Goal: Check status: Check status

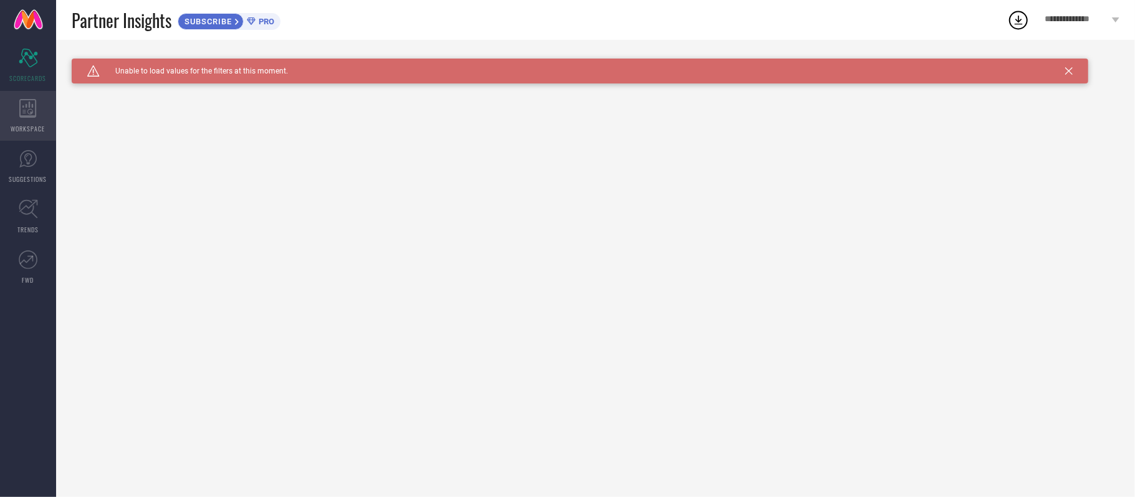
click at [26, 120] on div "WORKSPACE" at bounding box center [28, 116] width 56 height 50
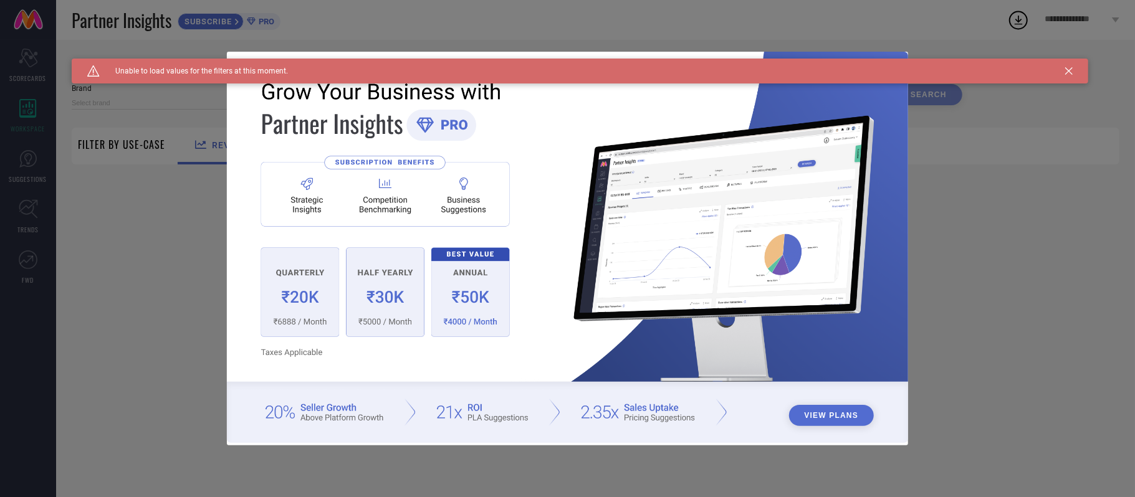
type input "1 STOP FASHION"
type input "All"
click at [1067, 75] on div "Caution Created with Sketch. Unable to load values for the filters at this mome…" at bounding box center [580, 71] width 1017 height 25
click at [1068, 70] on icon at bounding box center [1068, 70] width 7 height 7
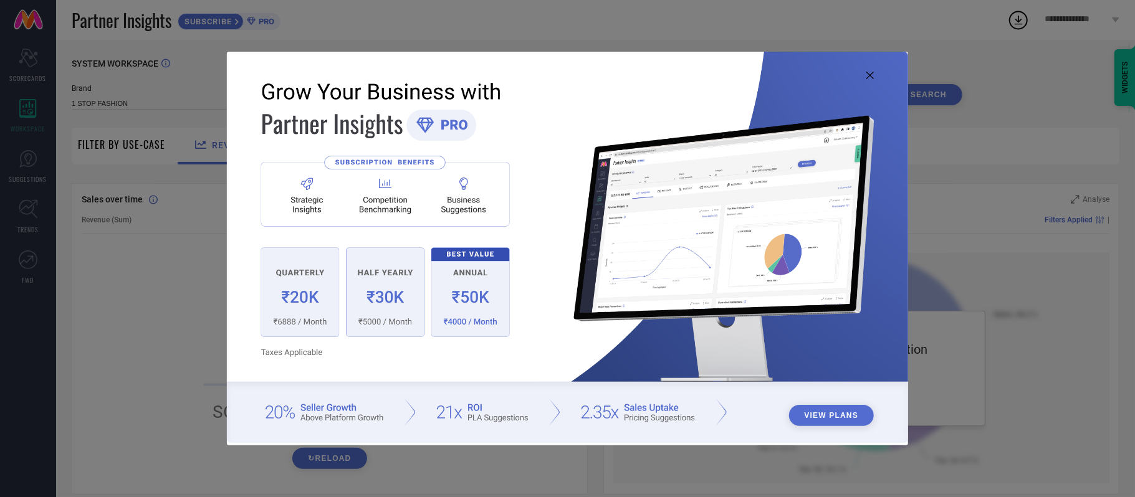
click at [868, 76] on icon at bounding box center [869, 75] width 7 height 7
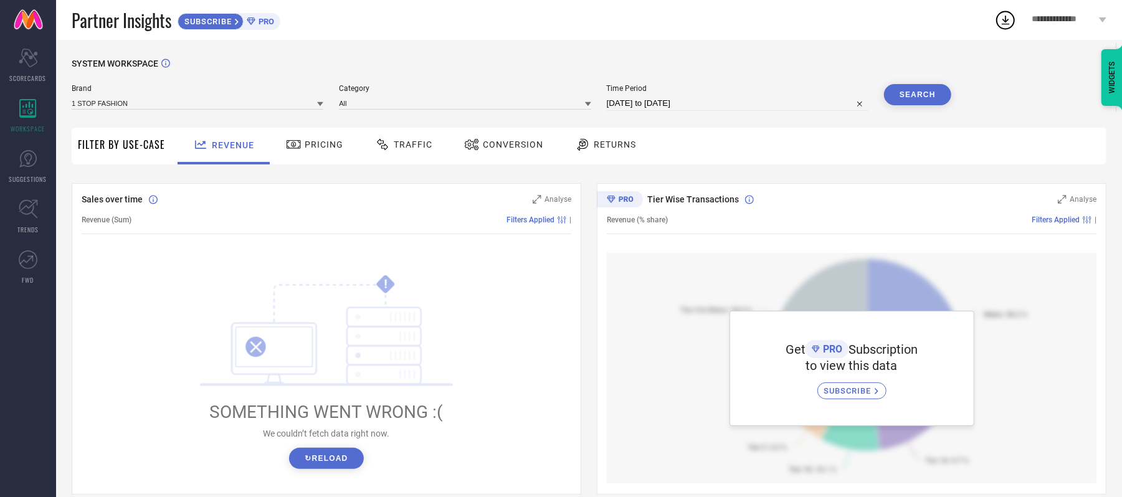
scroll to position [83, 0]
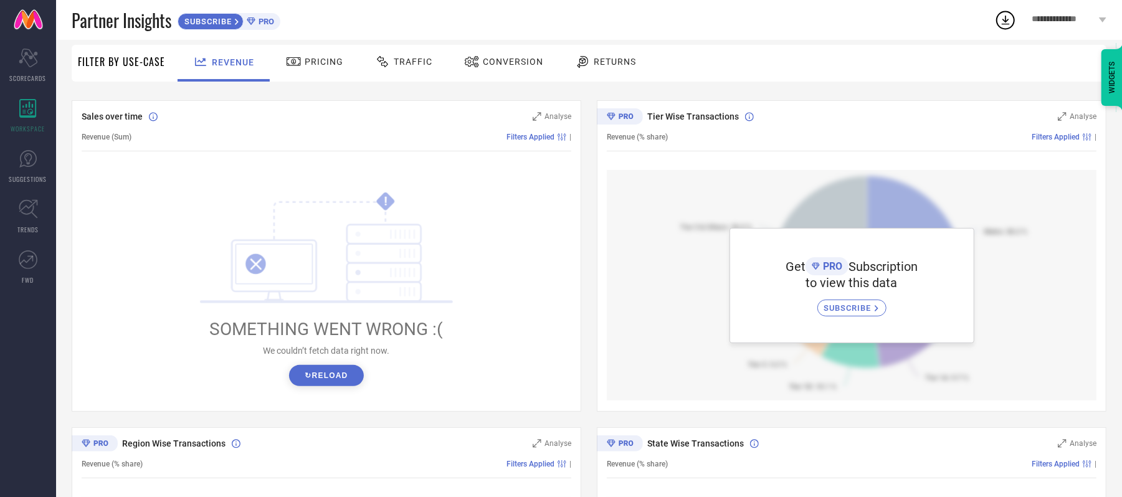
click at [340, 375] on button "↻ Reload" at bounding box center [326, 375] width 74 height 21
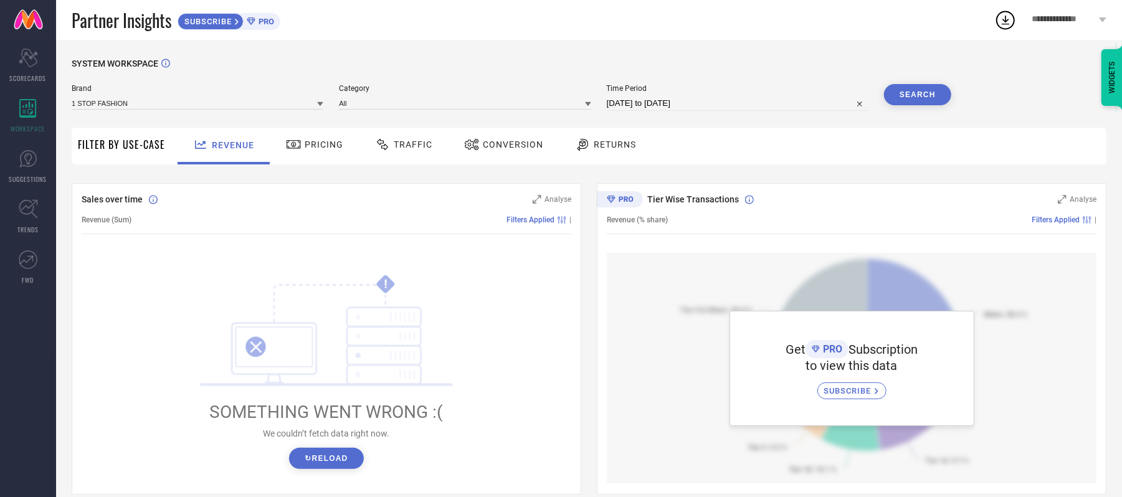
click at [330, 148] on span "Pricing" at bounding box center [324, 145] width 39 height 10
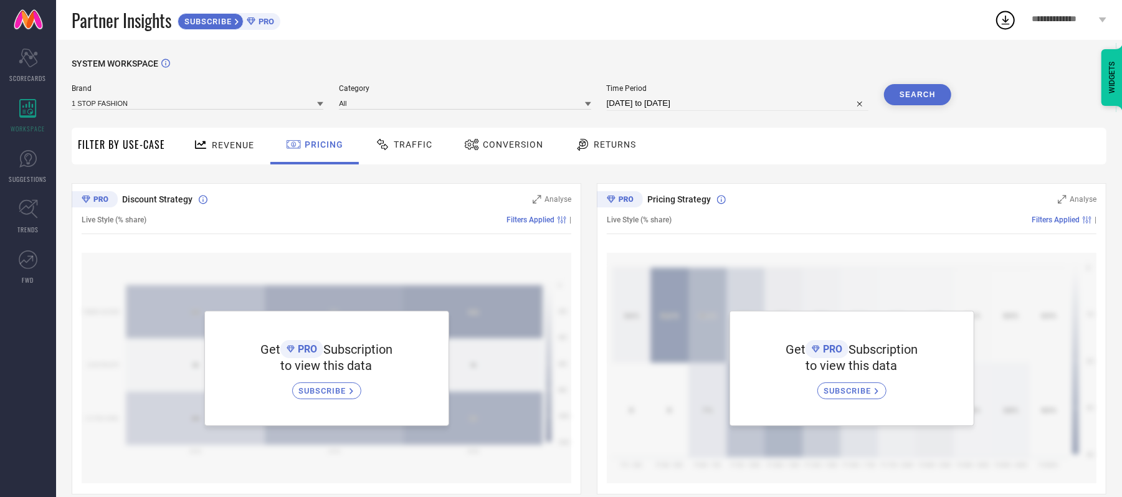
click at [408, 138] on div "Traffic" at bounding box center [404, 144] width 64 height 21
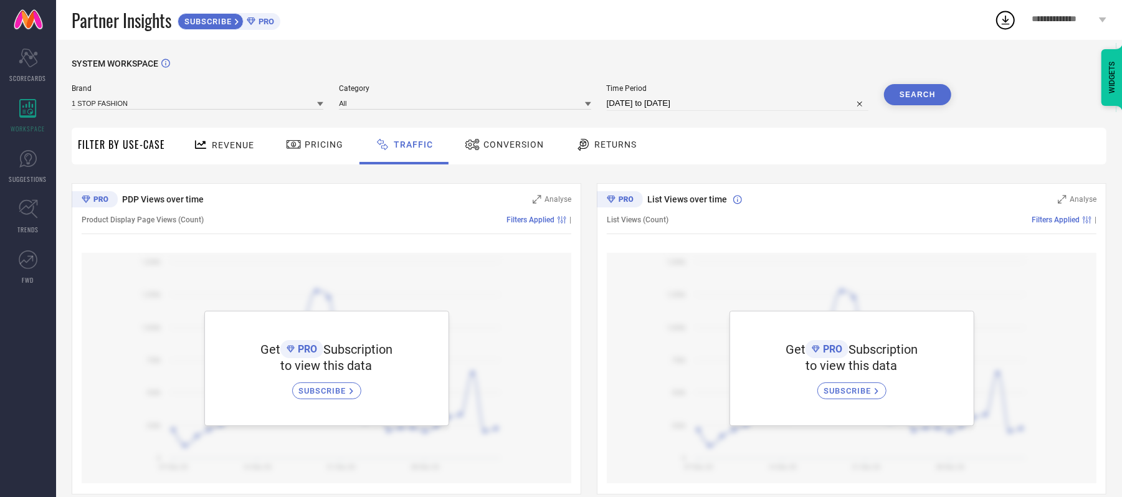
click at [489, 145] on span "Conversion" at bounding box center [514, 145] width 60 height 10
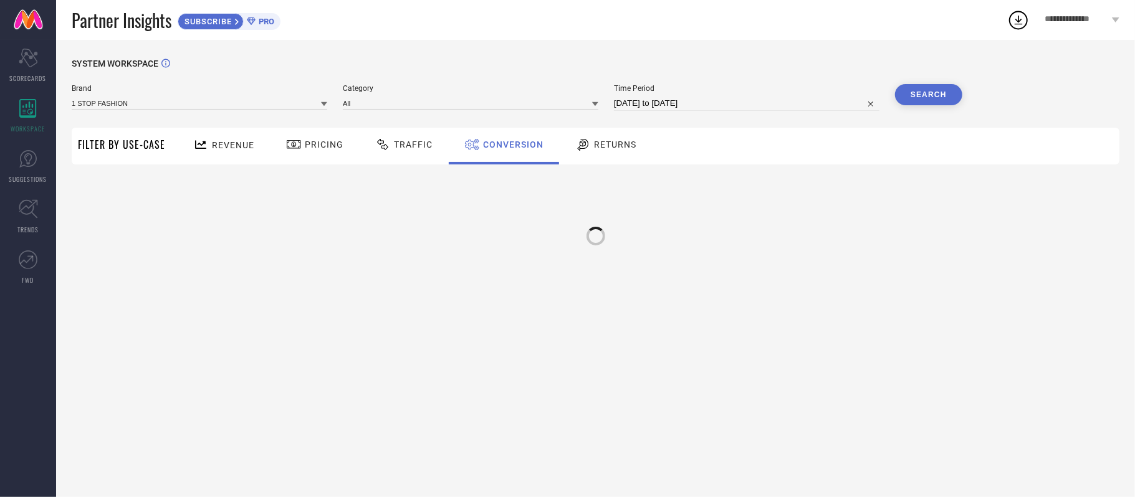
click at [621, 147] on span "Returns" at bounding box center [615, 145] width 42 height 10
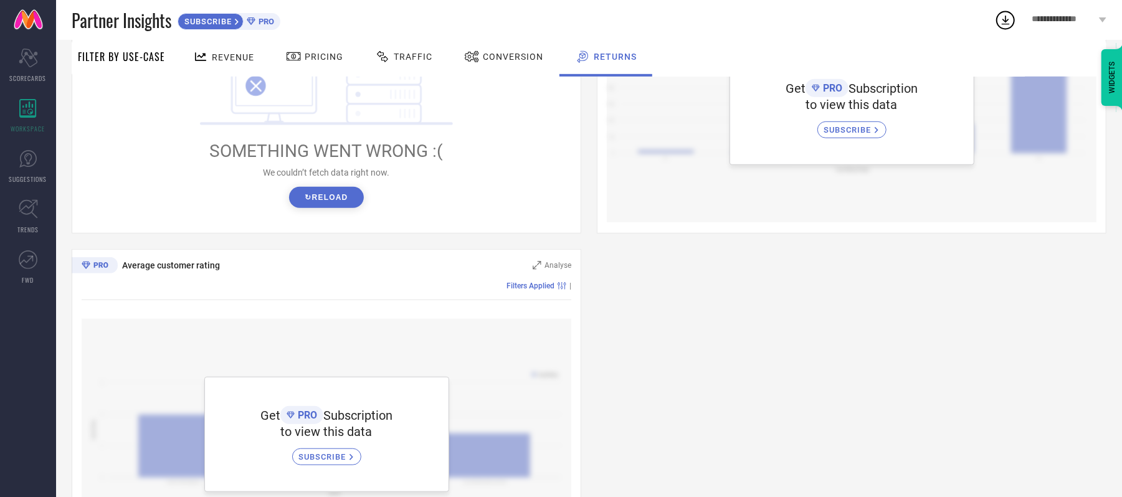
scroll to position [422, 0]
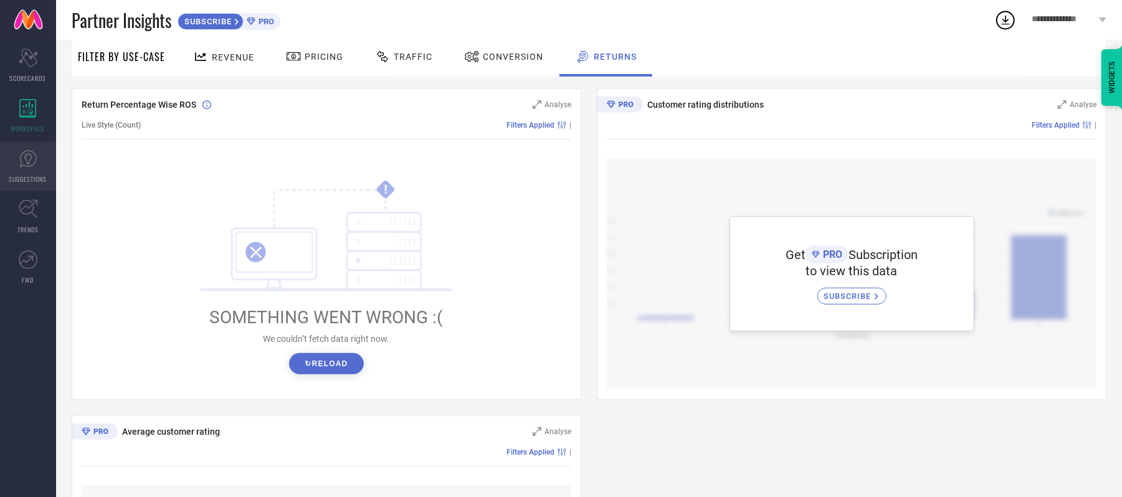
click at [32, 158] on icon at bounding box center [28, 159] width 19 height 19
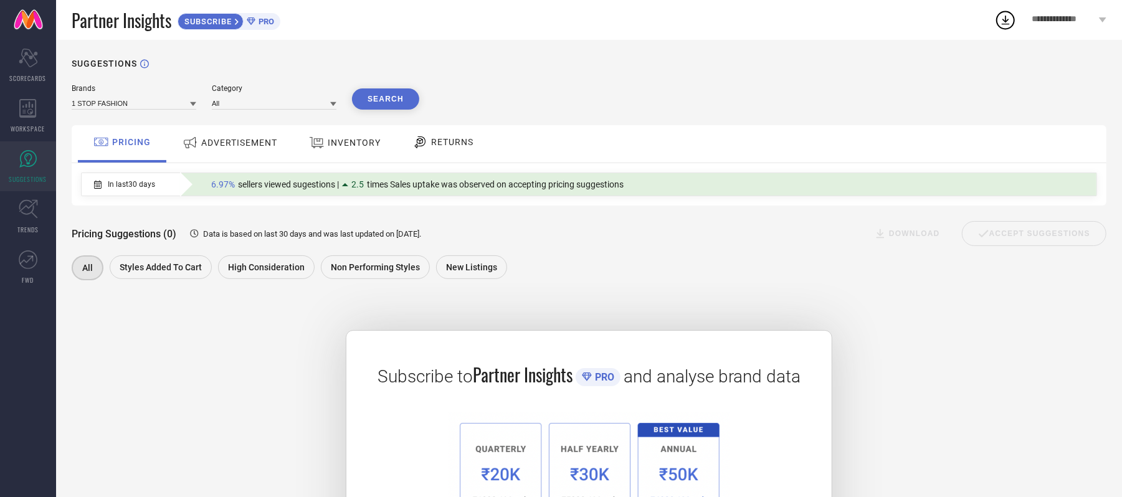
click at [227, 146] on span "ADVERTISEMENT" at bounding box center [239, 143] width 76 height 10
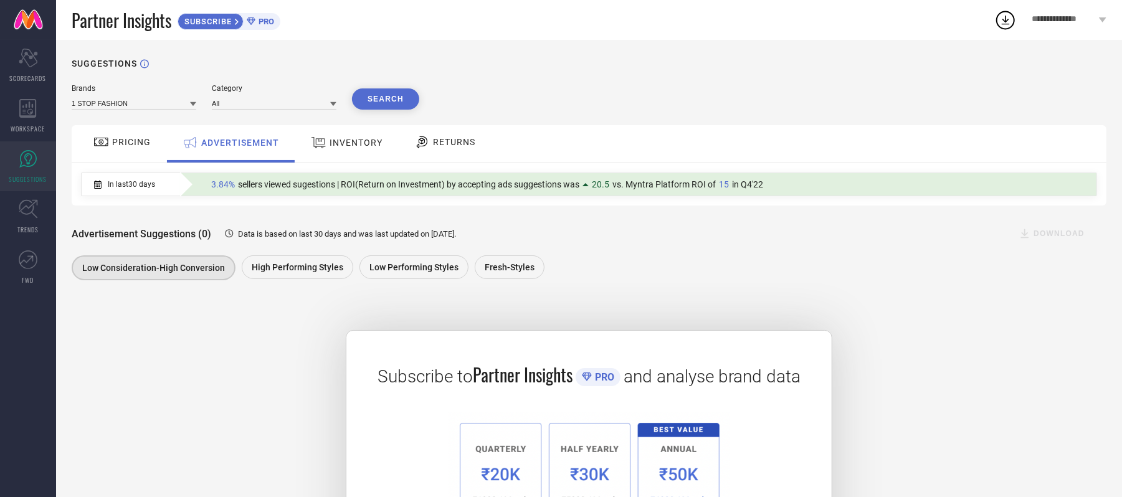
click at [352, 138] on div "INVENTORY" at bounding box center [347, 143] width 78 height 22
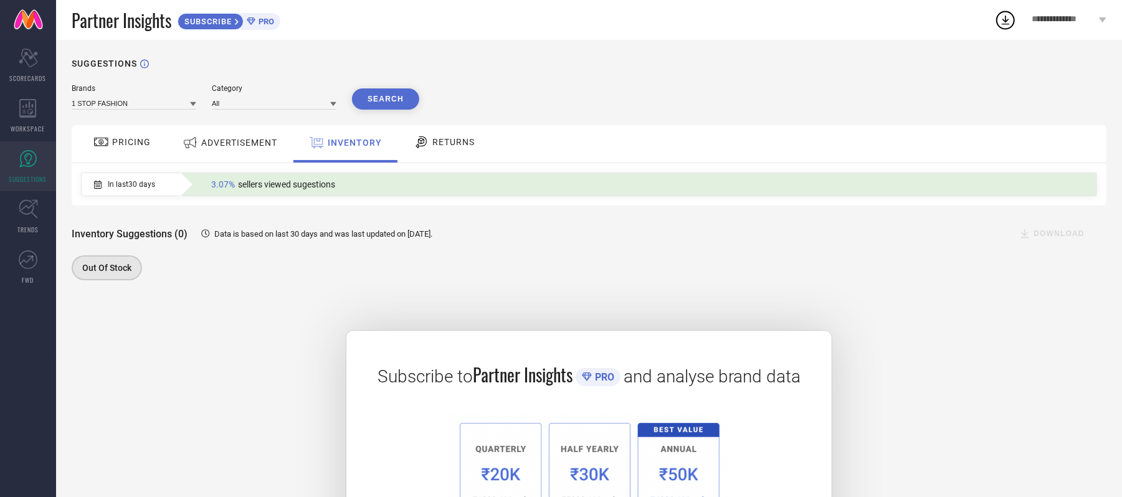
click at [444, 142] on span "RETURNS" at bounding box center [454, 142] width 42 height 10
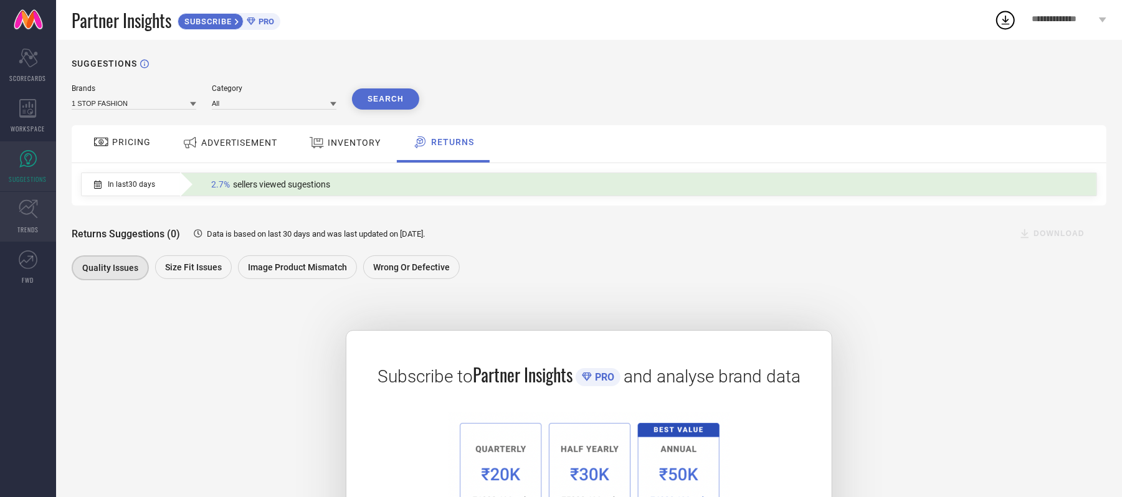
click at [20, 217] on icon at bounding box center [28, 208] width 19 height 19
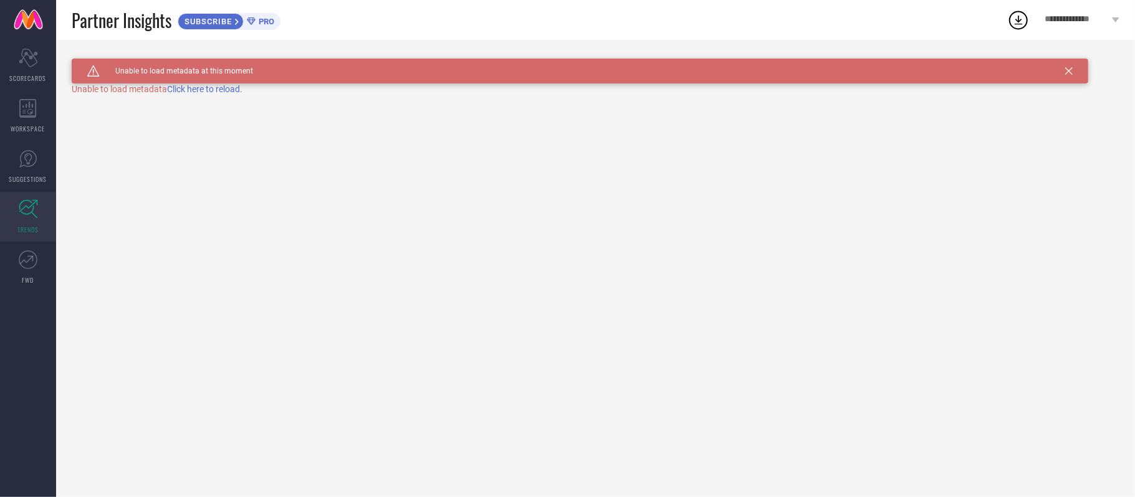
click at [229, 83] on div "Caution Created with Sketch. Unable to load metadata at this moment" at bounding box center [580, 71] width 1017 height 25
click at [229, 90] on span "Click here to reload." at bounding box center [204, 89] width 75 height 10
click at [41, 263] on link "FWD" at bounding box center [28, 267] width 56 height 50
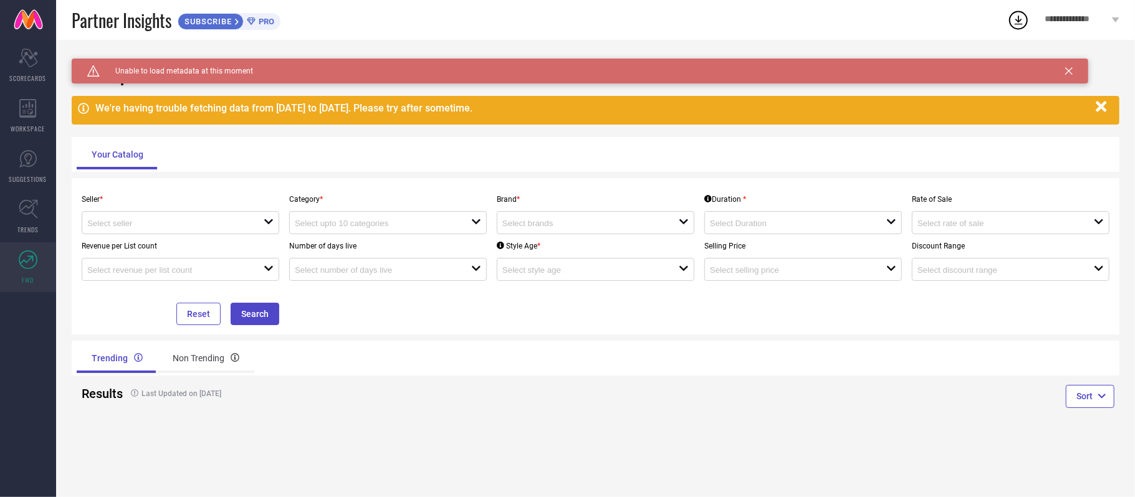
click at [107, 203] on p "Seller *" at bounding box center [181, 199] width 198 height 9
click at [130, 225] on input at bounding box center [166, 223] width 159 height 9
click at [135, 249] on li "Myntra ( MINT_1 )" at bounding box center [180, 248] width 196 height 22
type input "Myntra ( MINT_1 )"
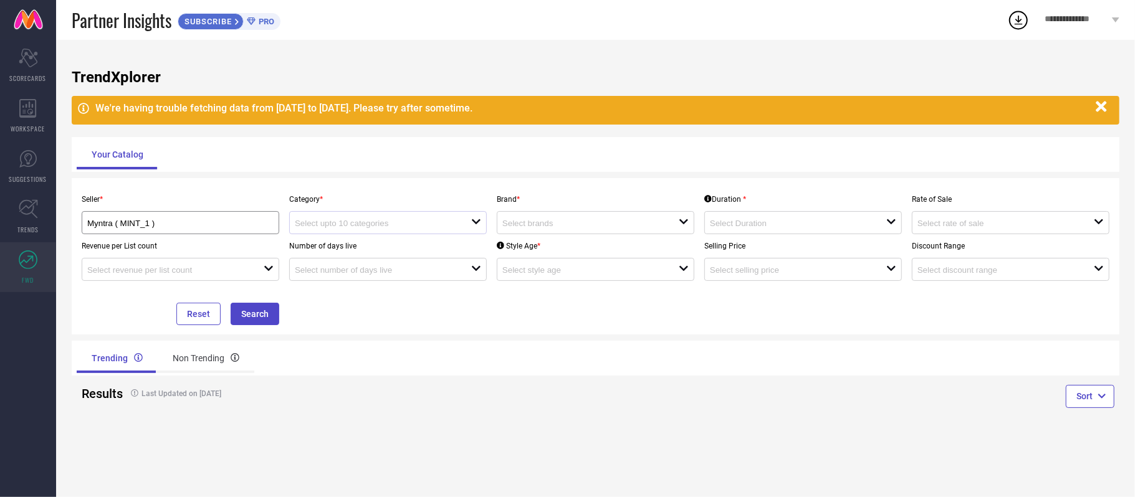
click at [353, 219] on div at bounding box center [383, 223] width 176 height 12
click at [368, 220] on input at bounding box center [374, 223] width 159 height 9
click at [175, 273] on input at bounding box center [166, 270] width 159 height 9
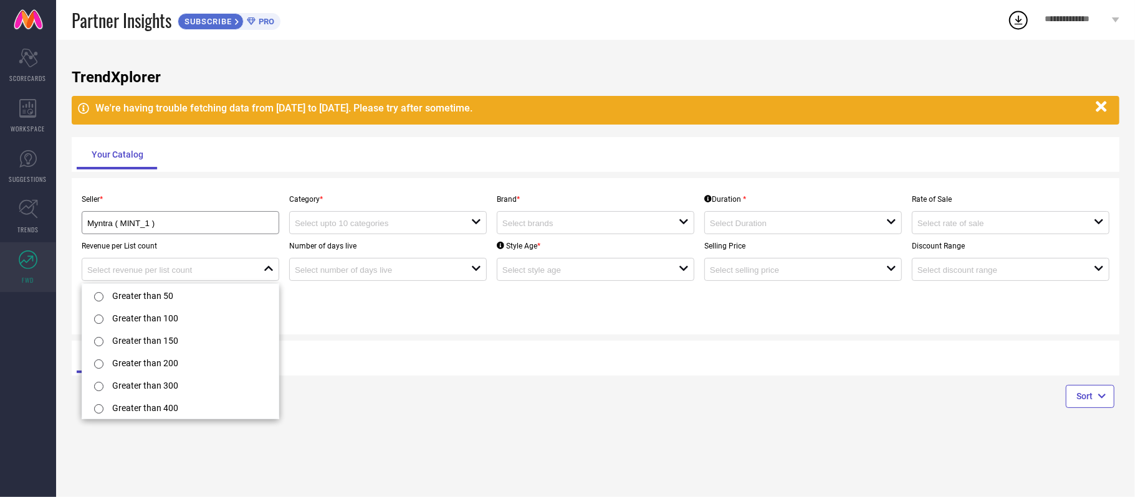
click at [367, 165] on div "Your Catalog" at bounding box center [596, 155] width 1038 height 30
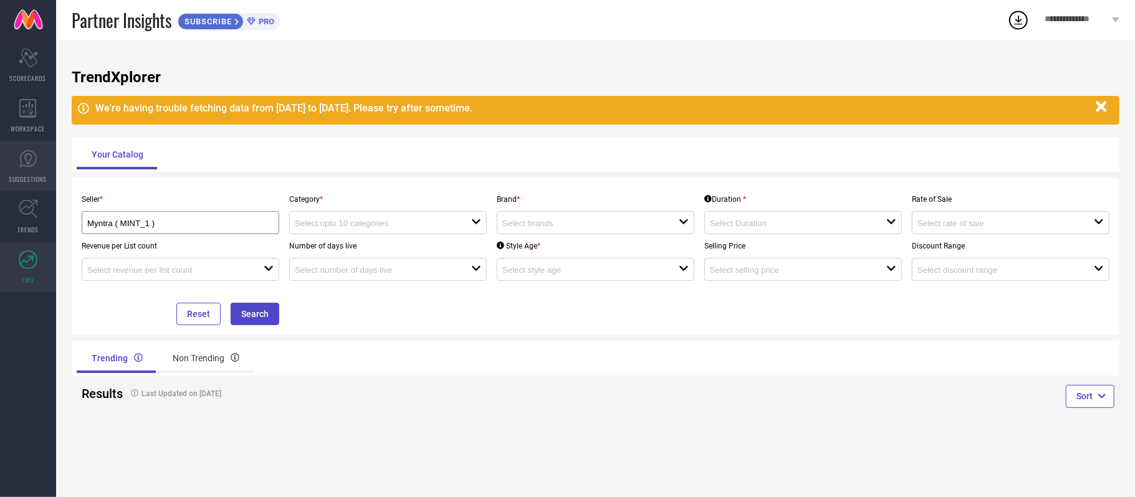
click at [14, 171] on link "SUGGESTIONS" at bounding box center [28, 166] width 56 height 50
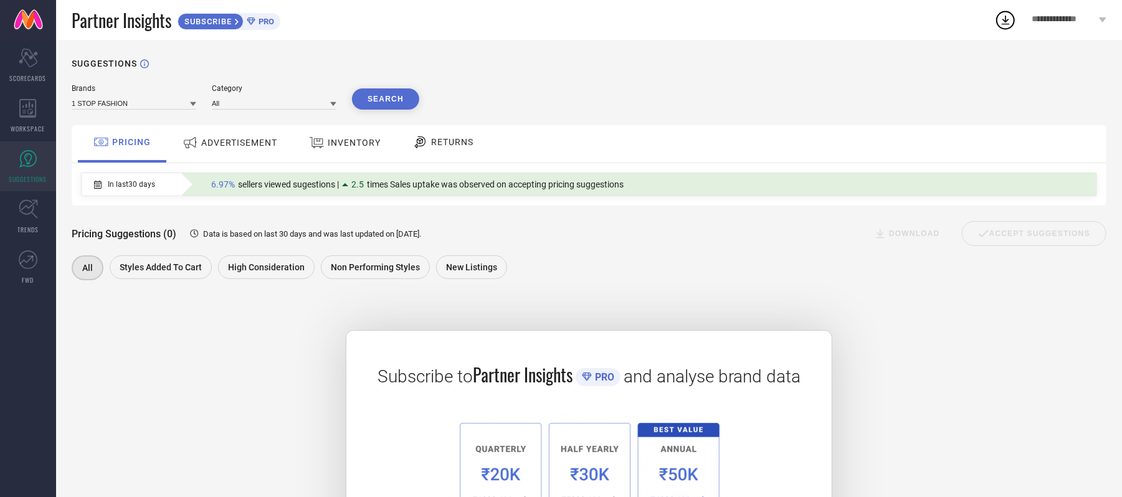
click at [209, 150] on div "ADVERTISEMENT" at bounding box center [229, 143] width 101 height 22
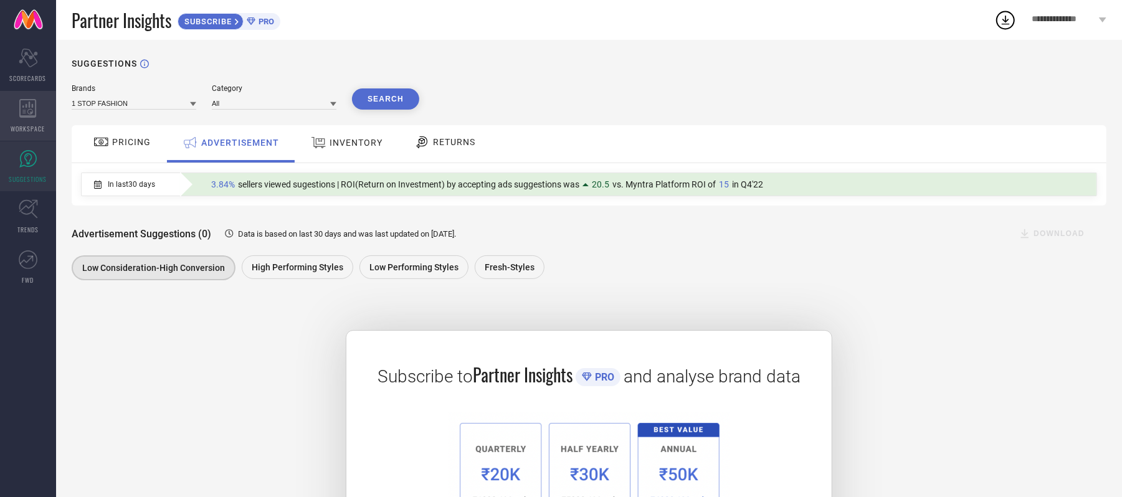
click at [38, 105] on div "WORKSPACE" at bounding box center [28, 116] width 56 height 50
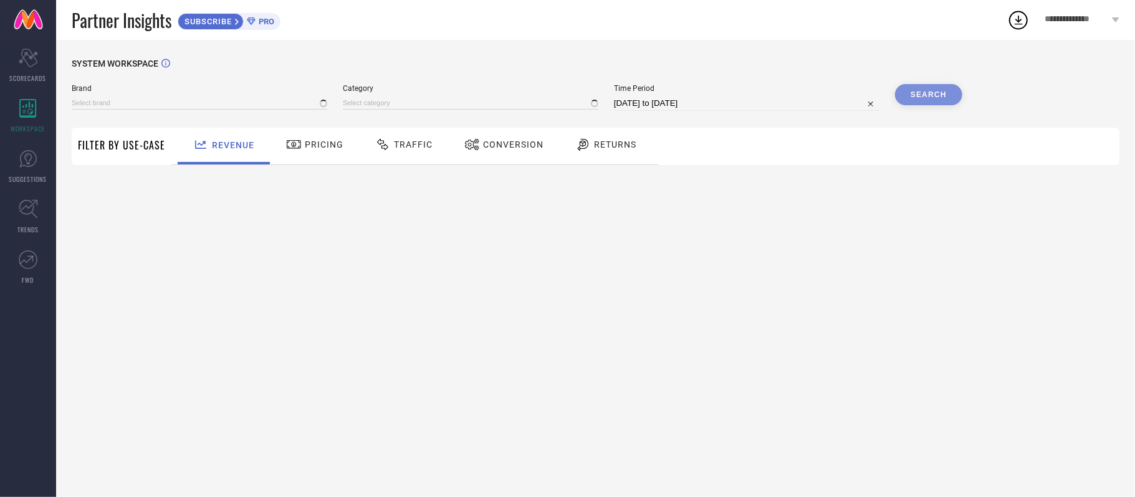
type input "1 STOP FASHION"
type input "All"
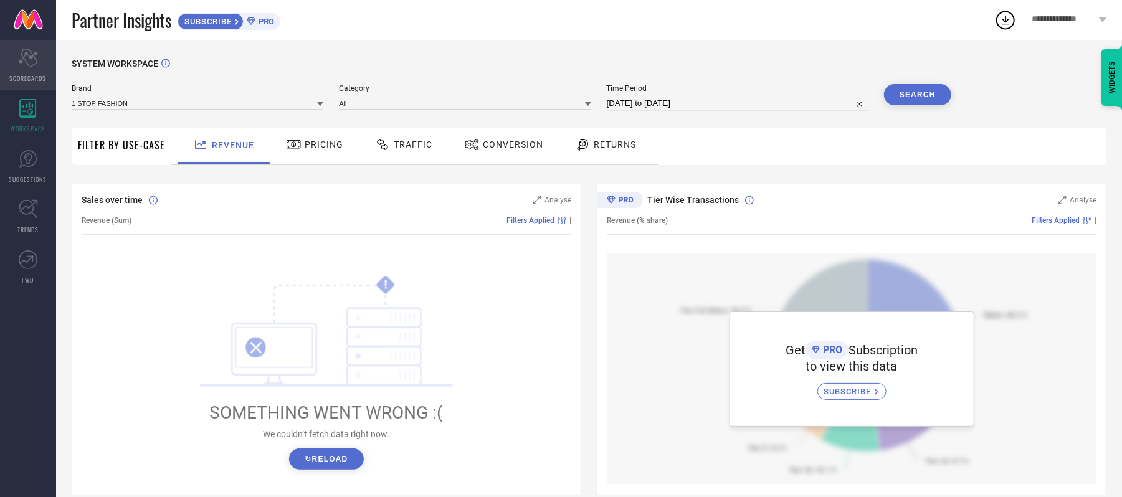
click at [16, 52] on div "Scorecard SCORECARDS" at bounding box center [28, 66] width 56 height 50
